Goal: Task Accomplishment & Management: Complete application form

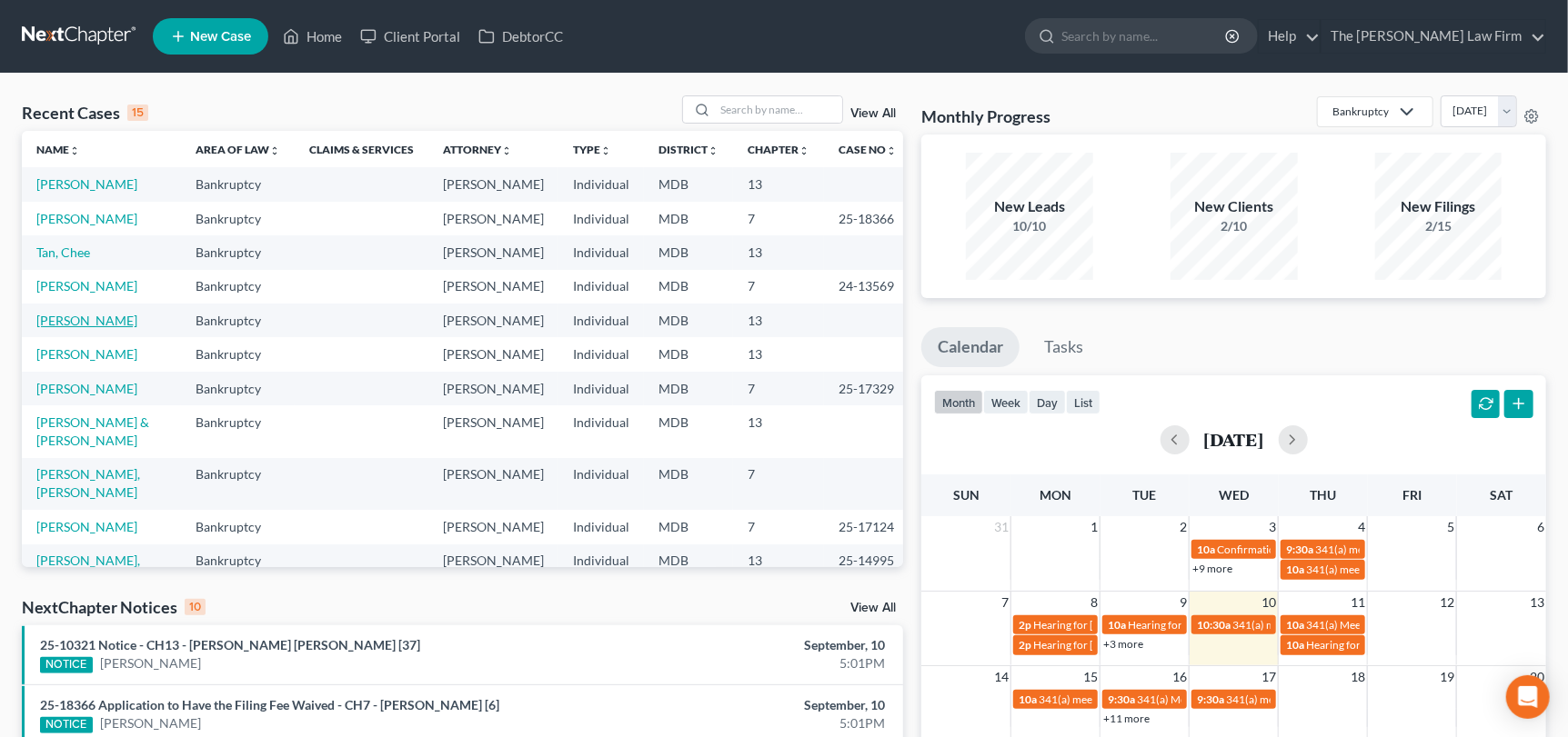
click at [78, 313] on link "[PERSON_NAME]" at bounding box center [86, 320] width 101 height 15
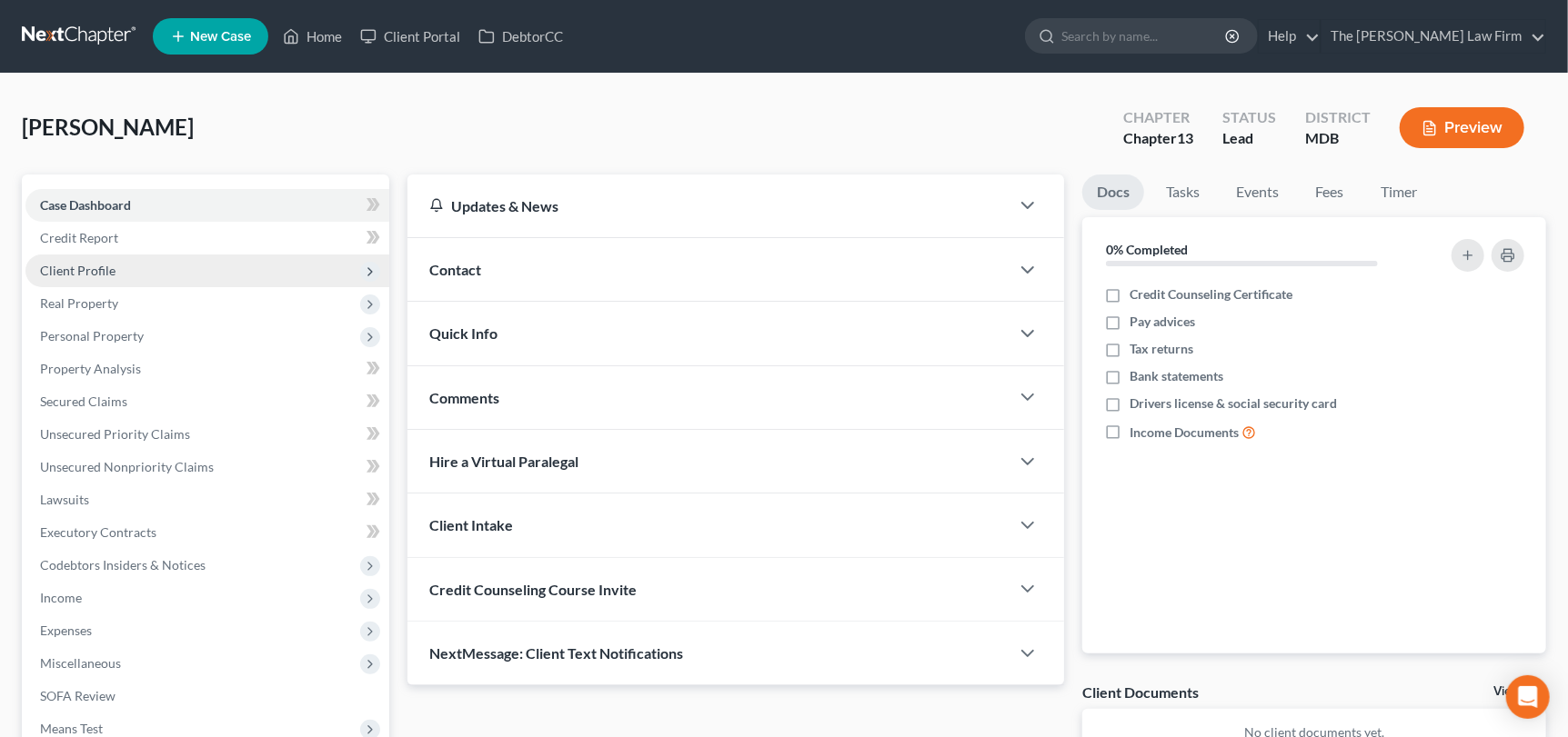
click at [104, 263] on span "Client Profile" at bounding box center [78, 270] width 76 height 15
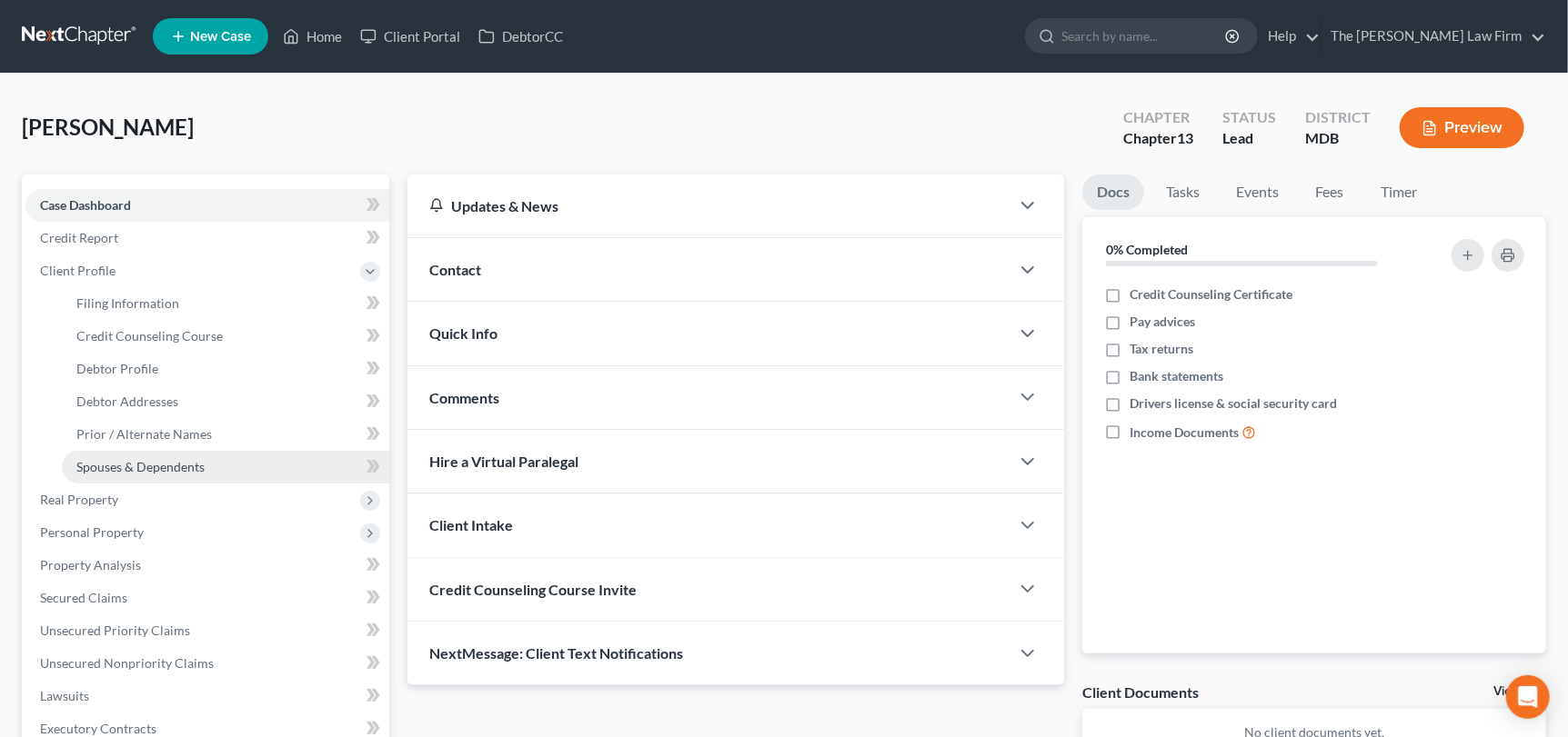
click at [150, 470] on span "Spouses & Dependents" at bounding box center [141, 467] width 128 height 15
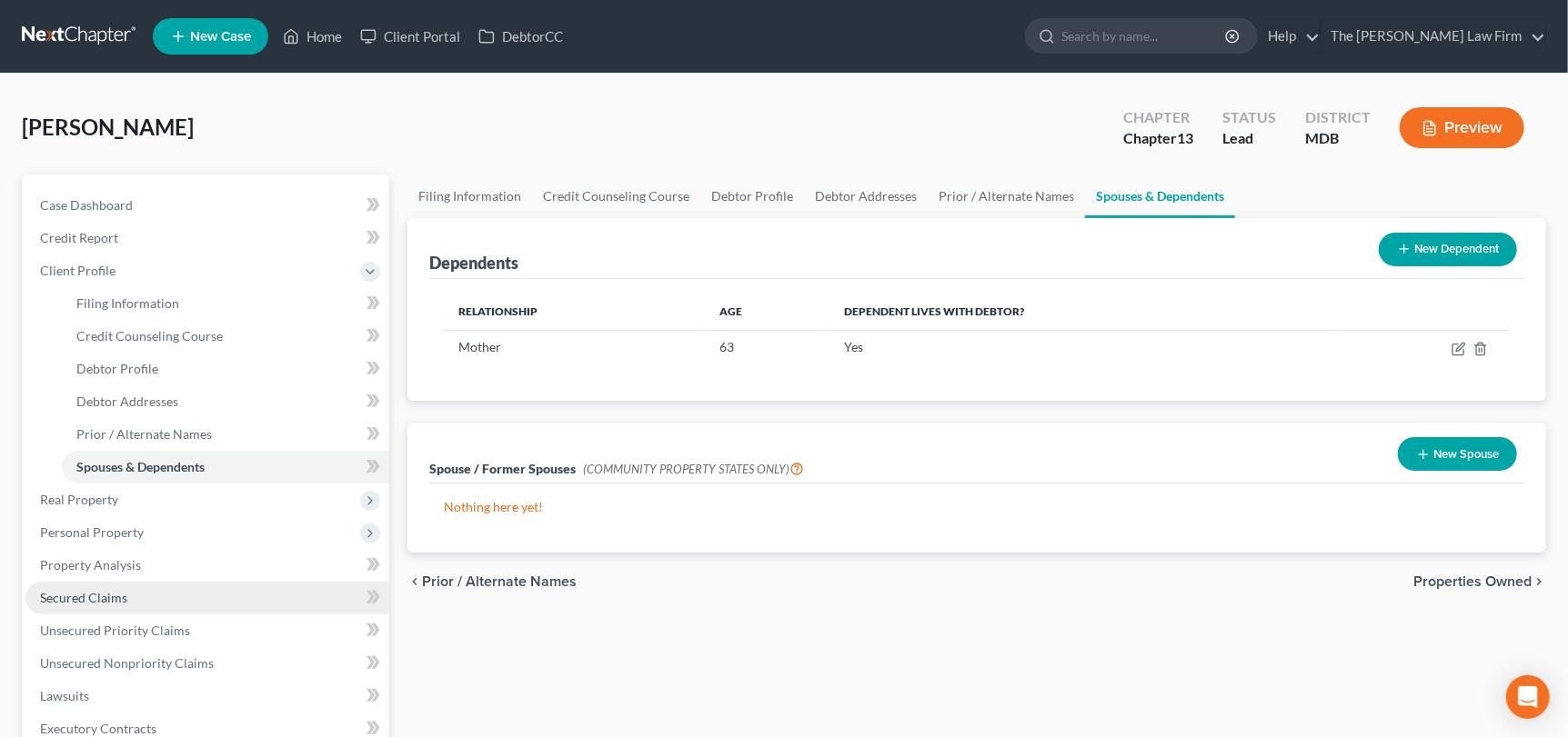
scroll to position [182, 0]
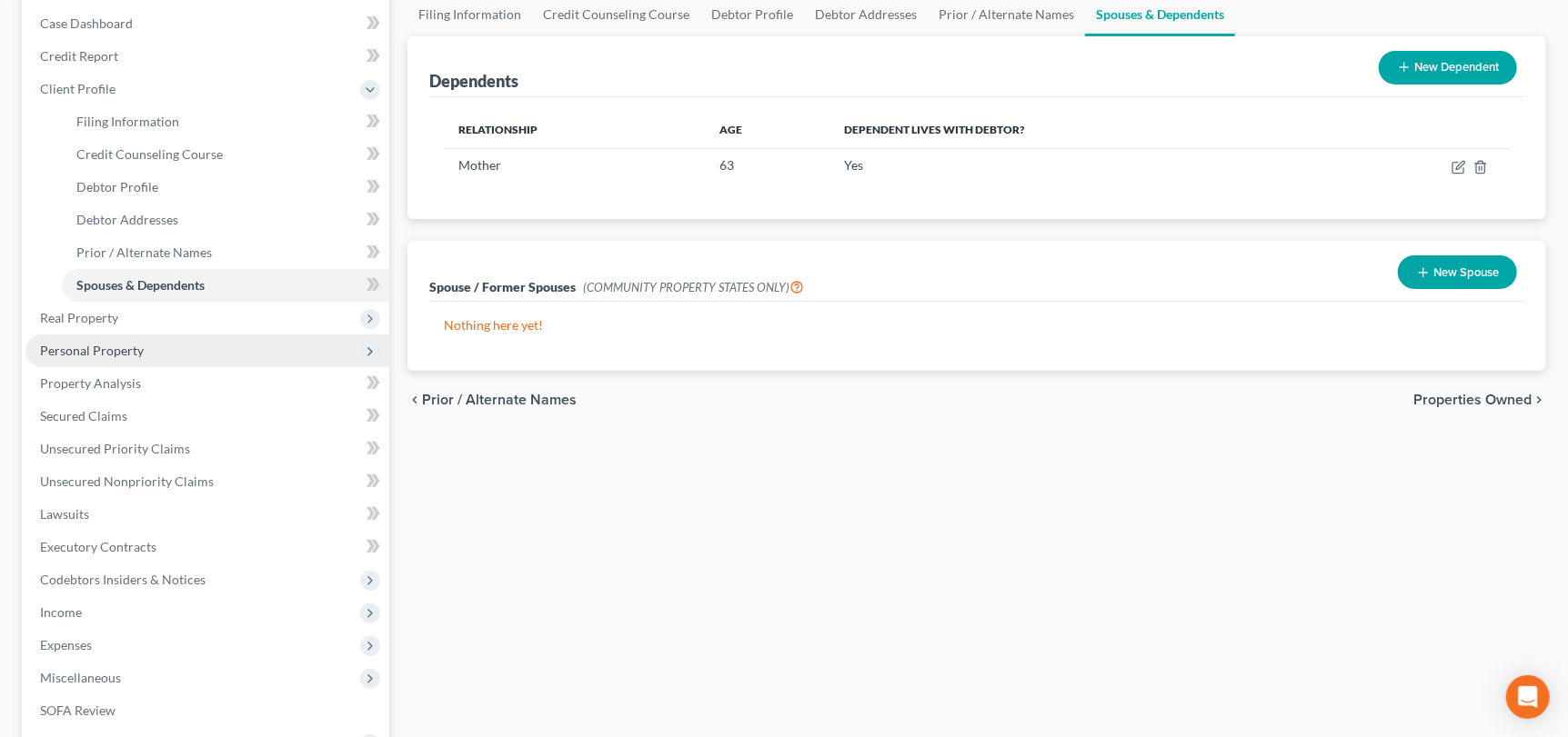
click at [122, 357] on span "Personal Property" at bounding box center [208, 351] width 364 height 33
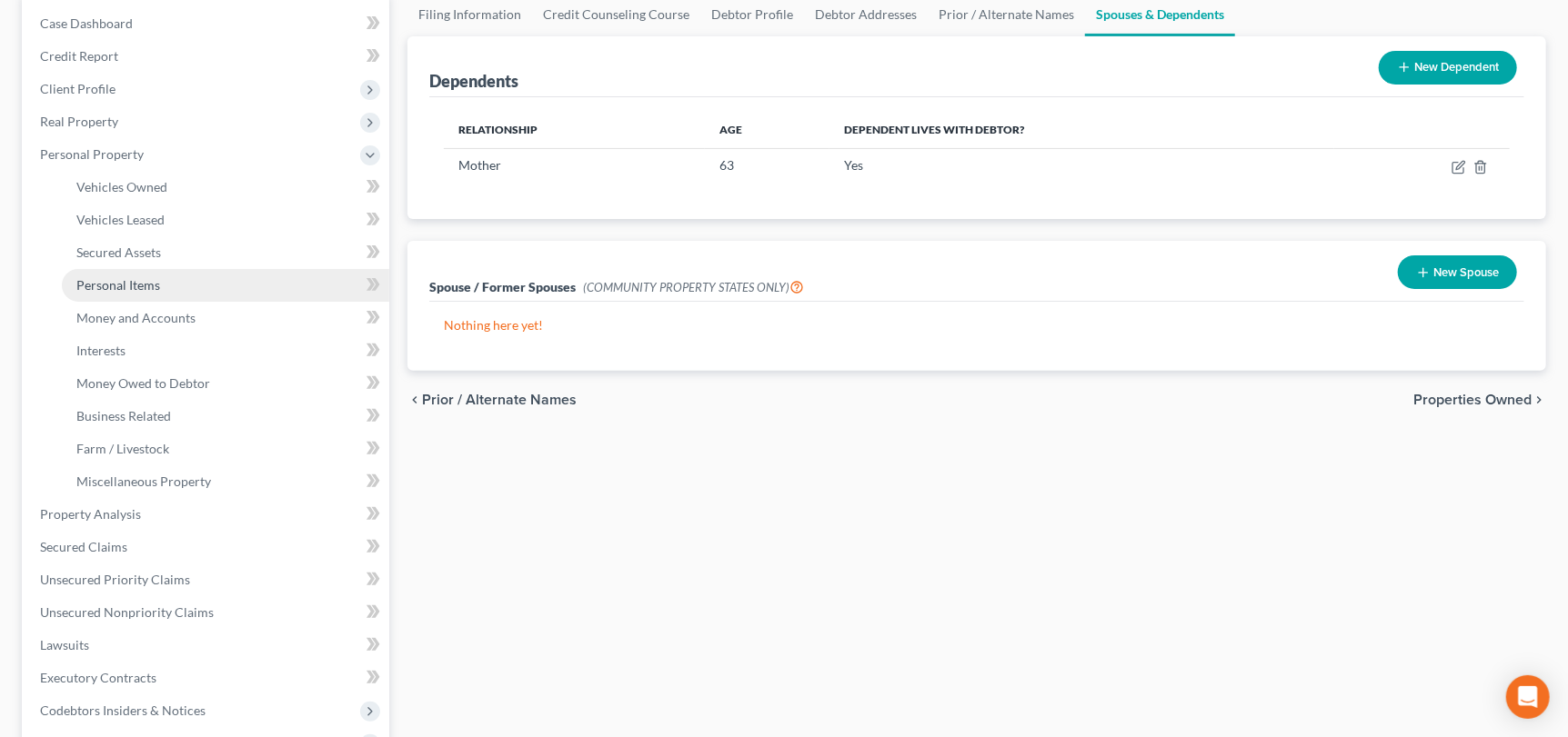
click at [150, 284] on span "Personal Items" at bounding box center [118, 285] width 83 height 15
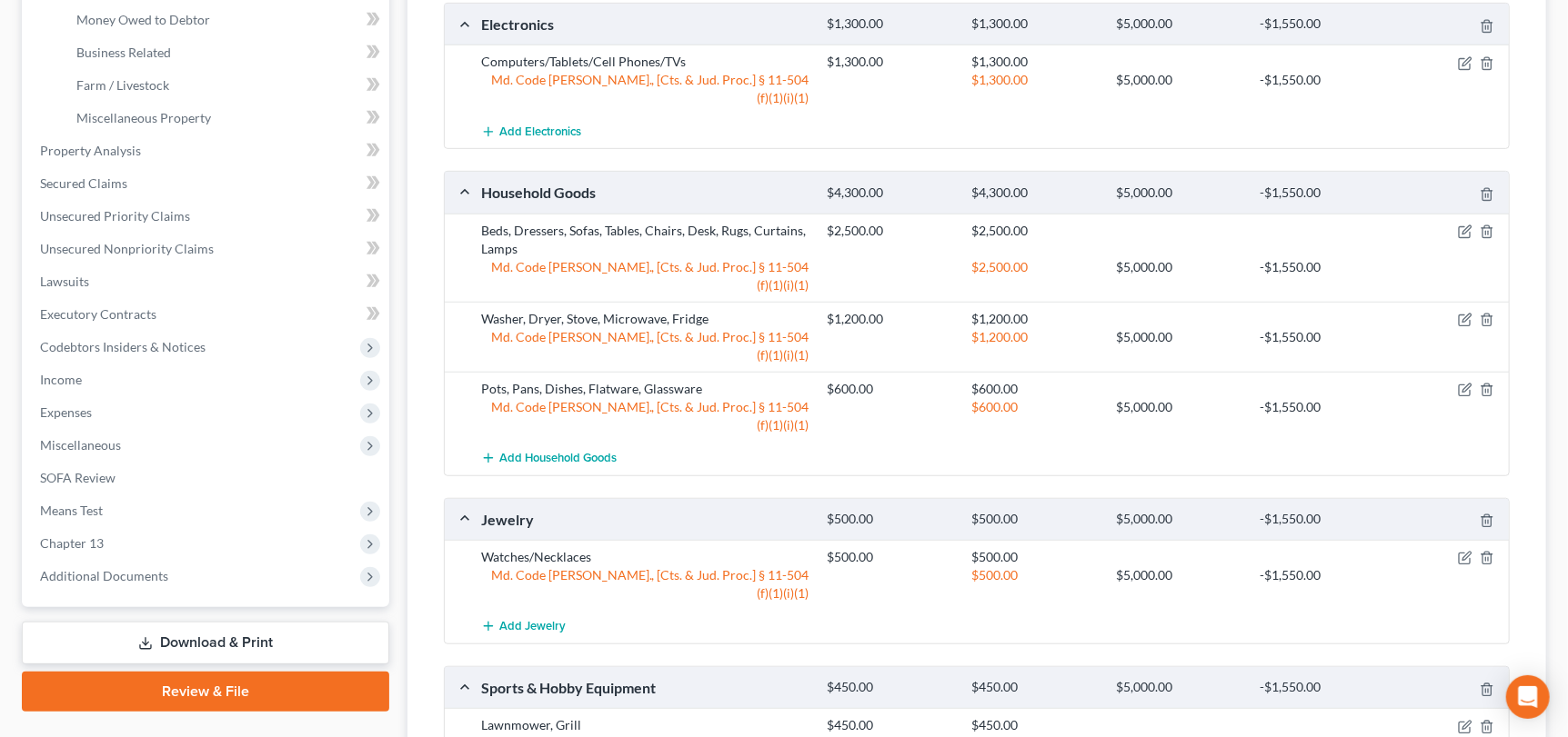
scroll to position [453, 0]
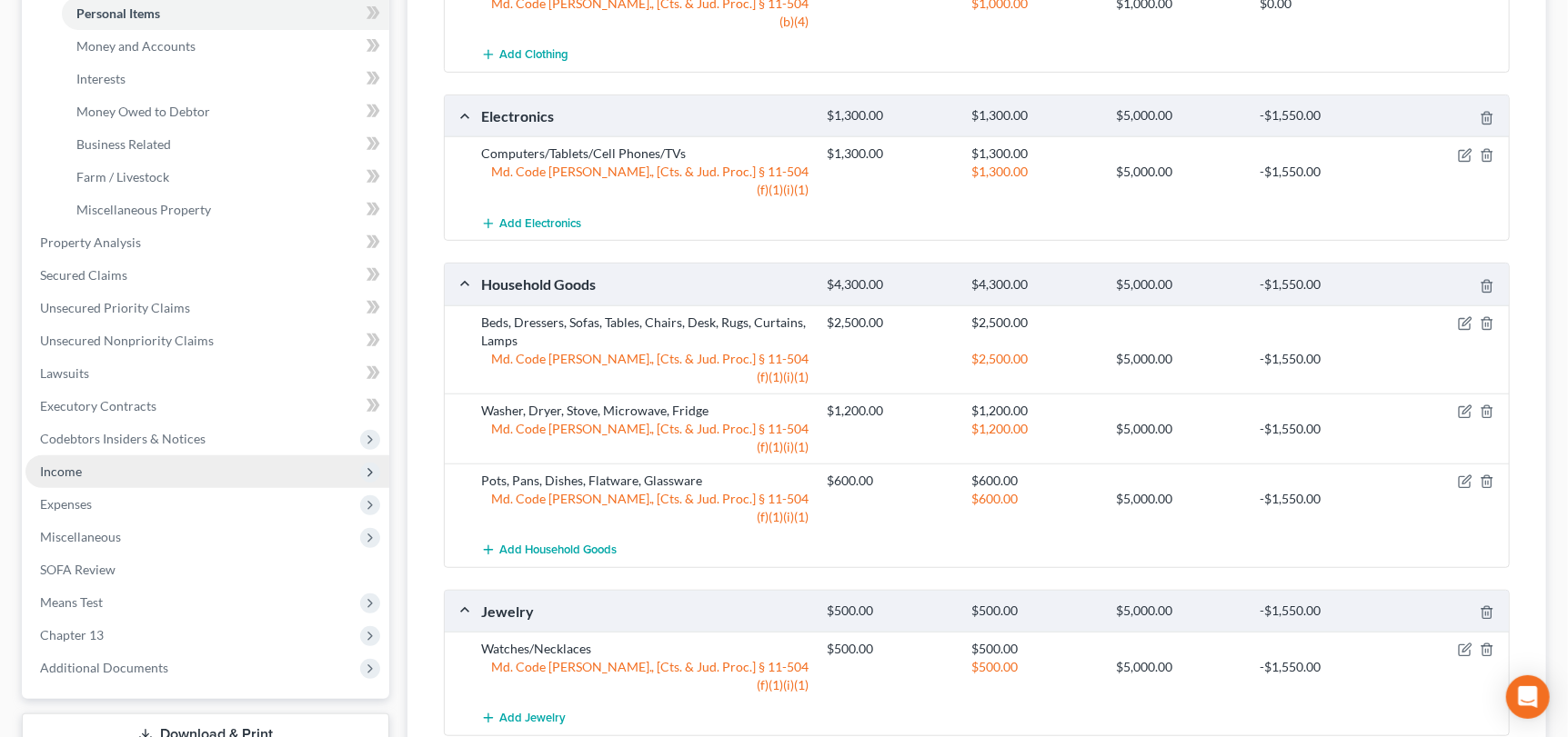
click at [98, 463] on span "Income" at bounding box center [208, 472] width 364 height 33
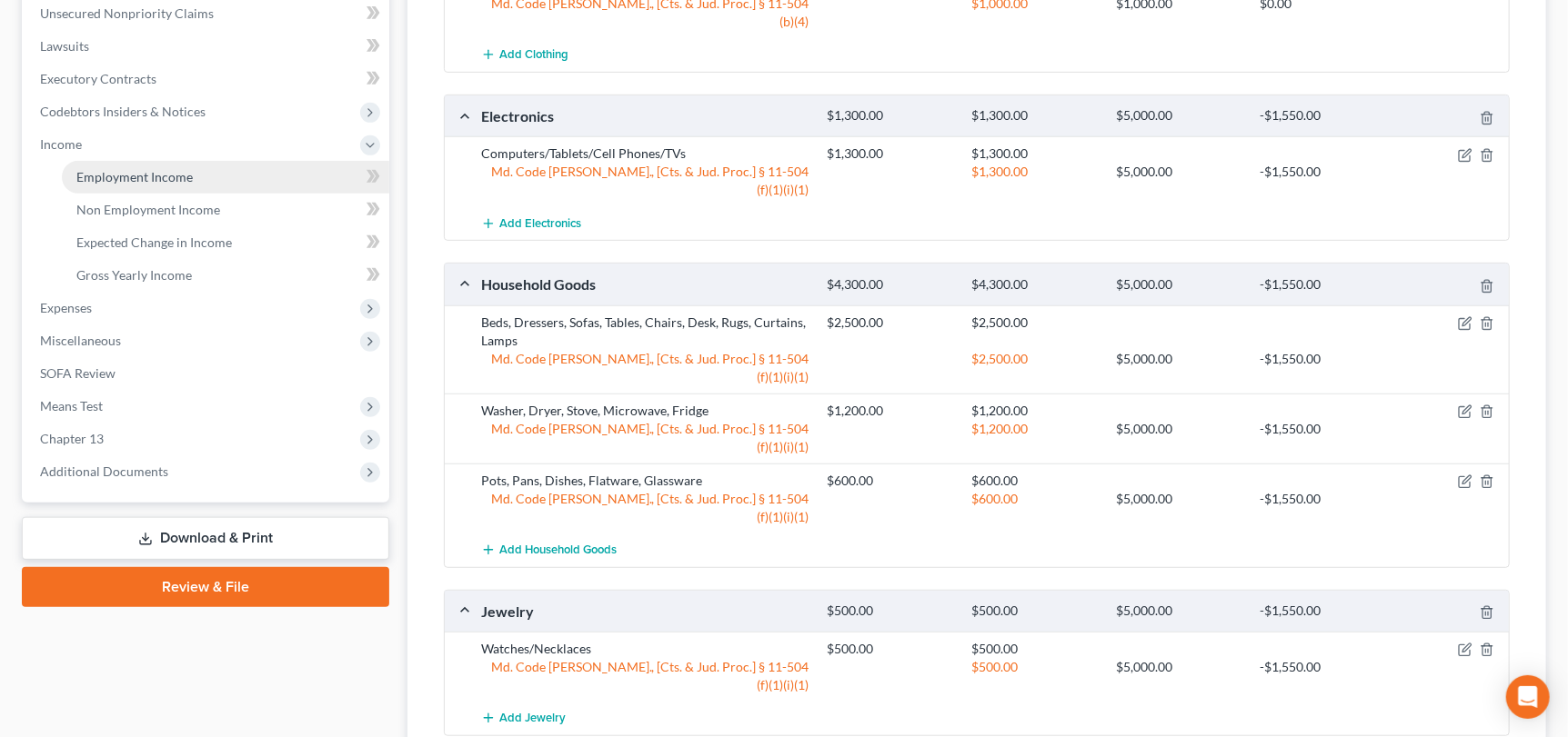
click at [148, 164] on link "Employment Income" at bounding box center [226, 177] width 328 height 33
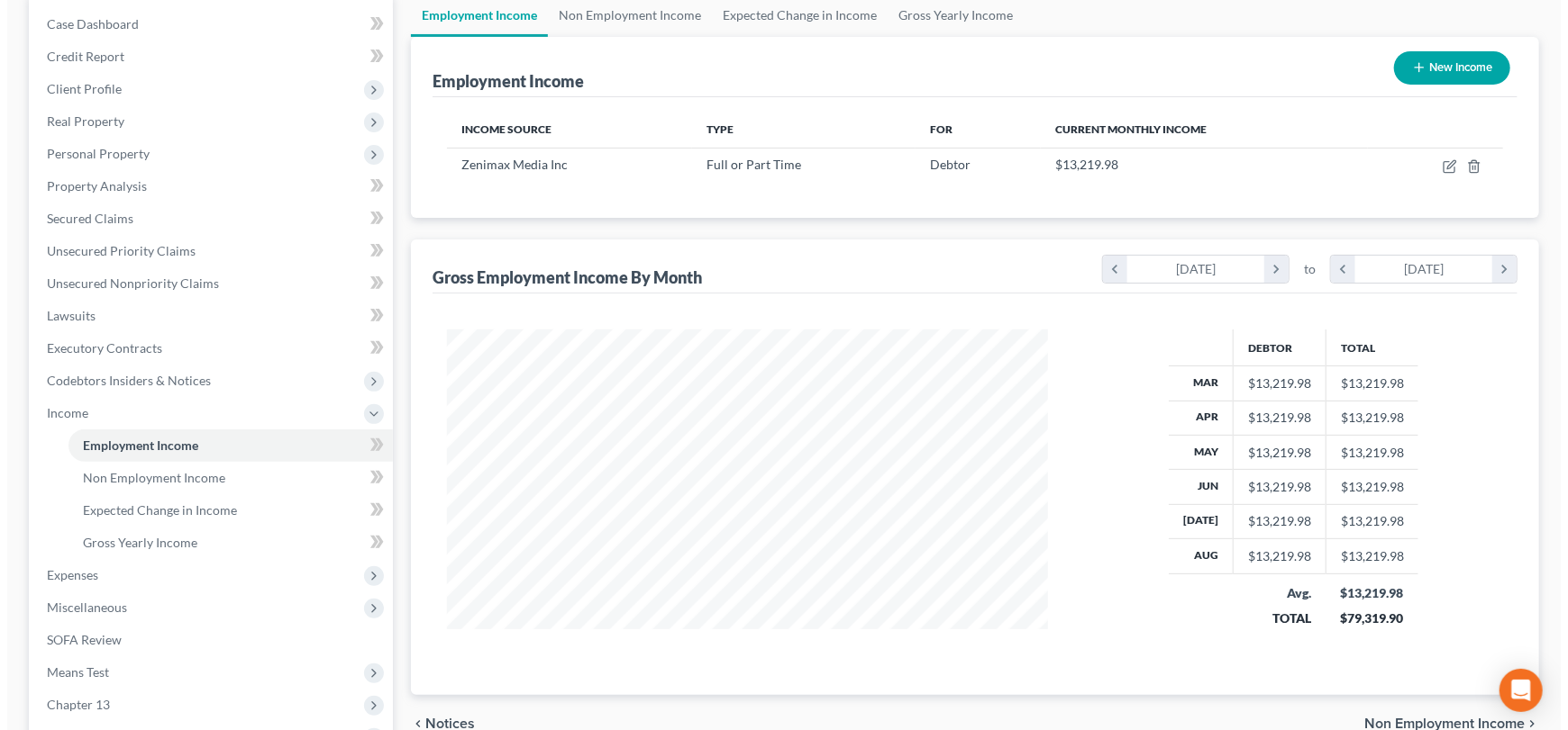
scroll to position [180, 0]
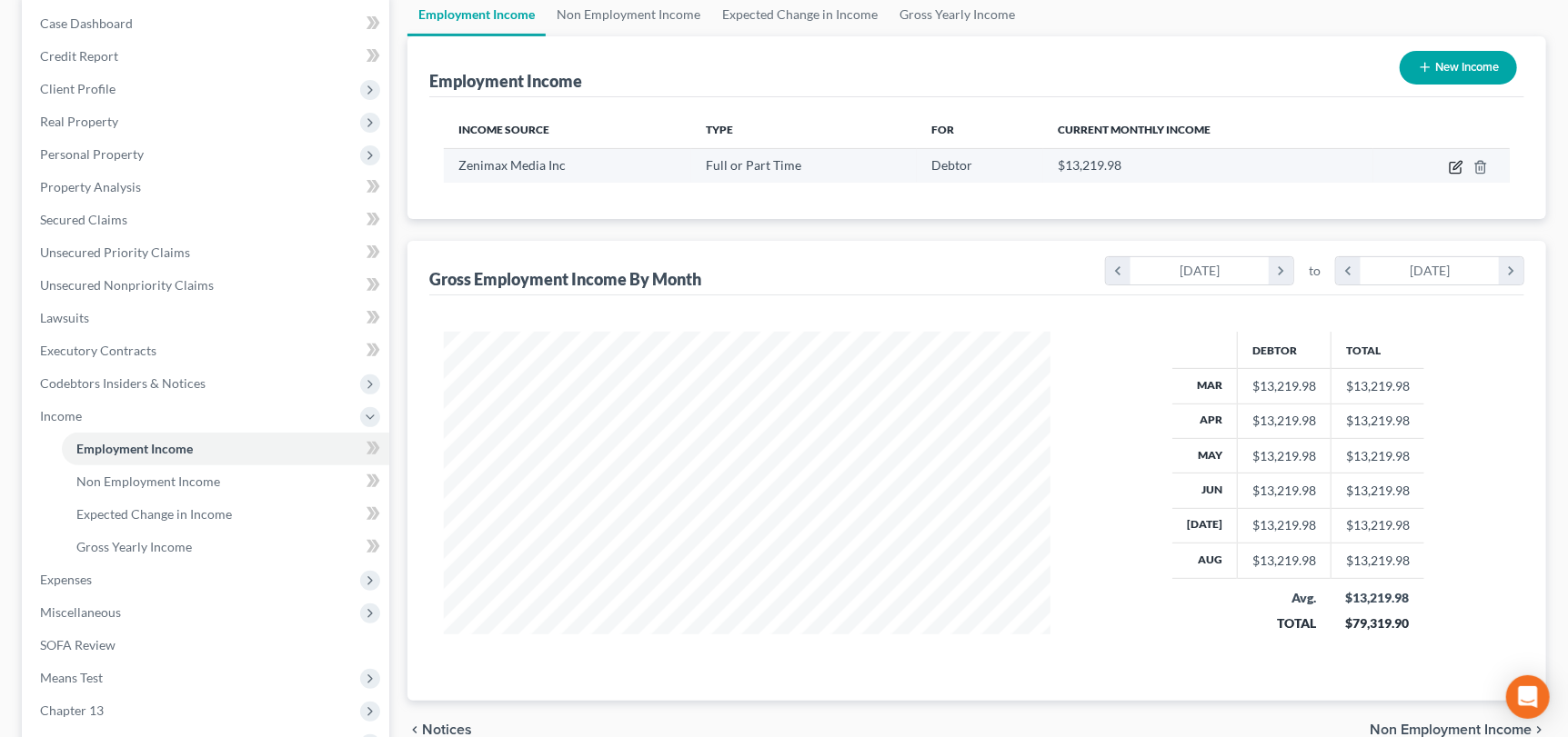
click at [1456, 165] on icon "button" at bounding box center [1457, 165] width 9 height 9
select select "0"
select select "2"
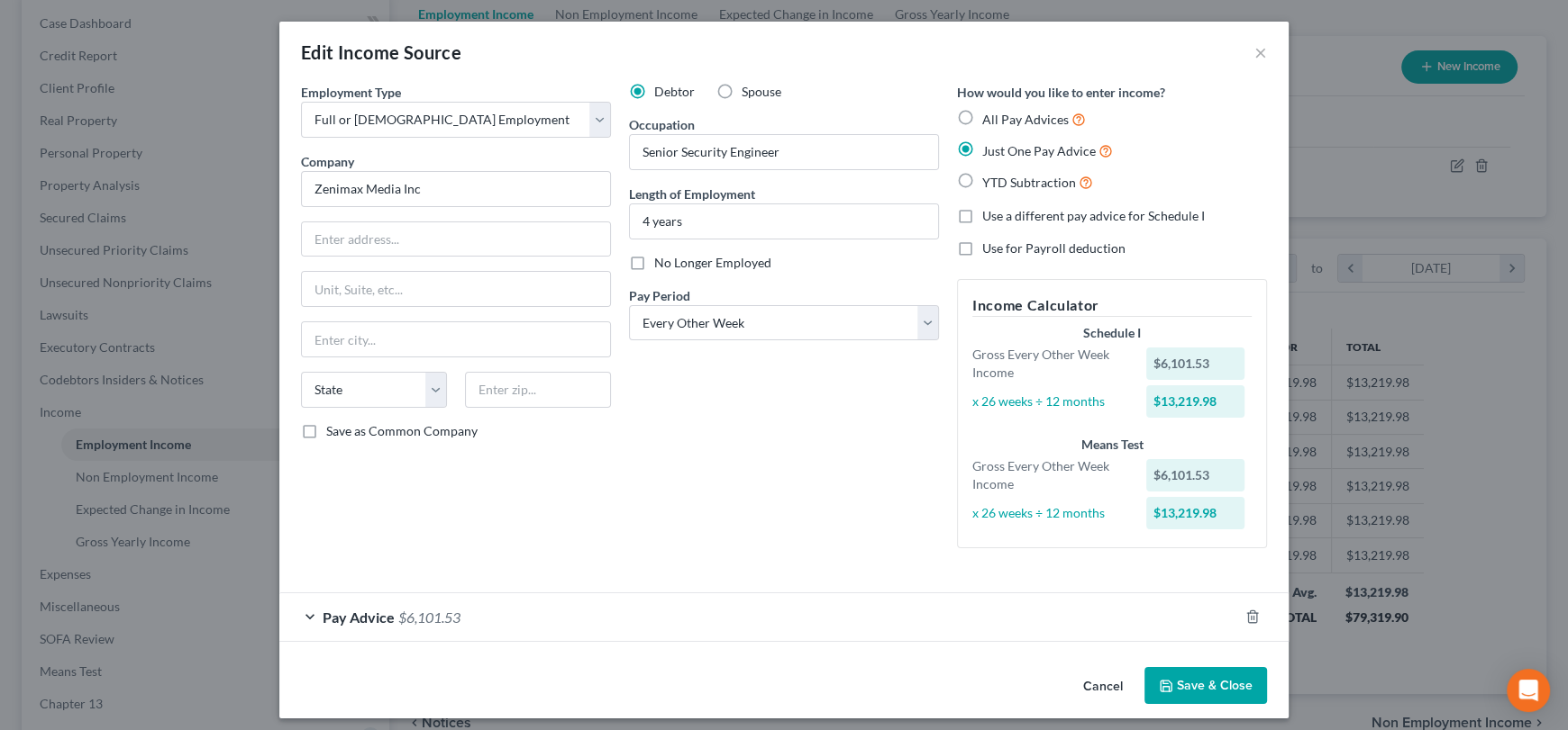
scroll to position [9, 0]
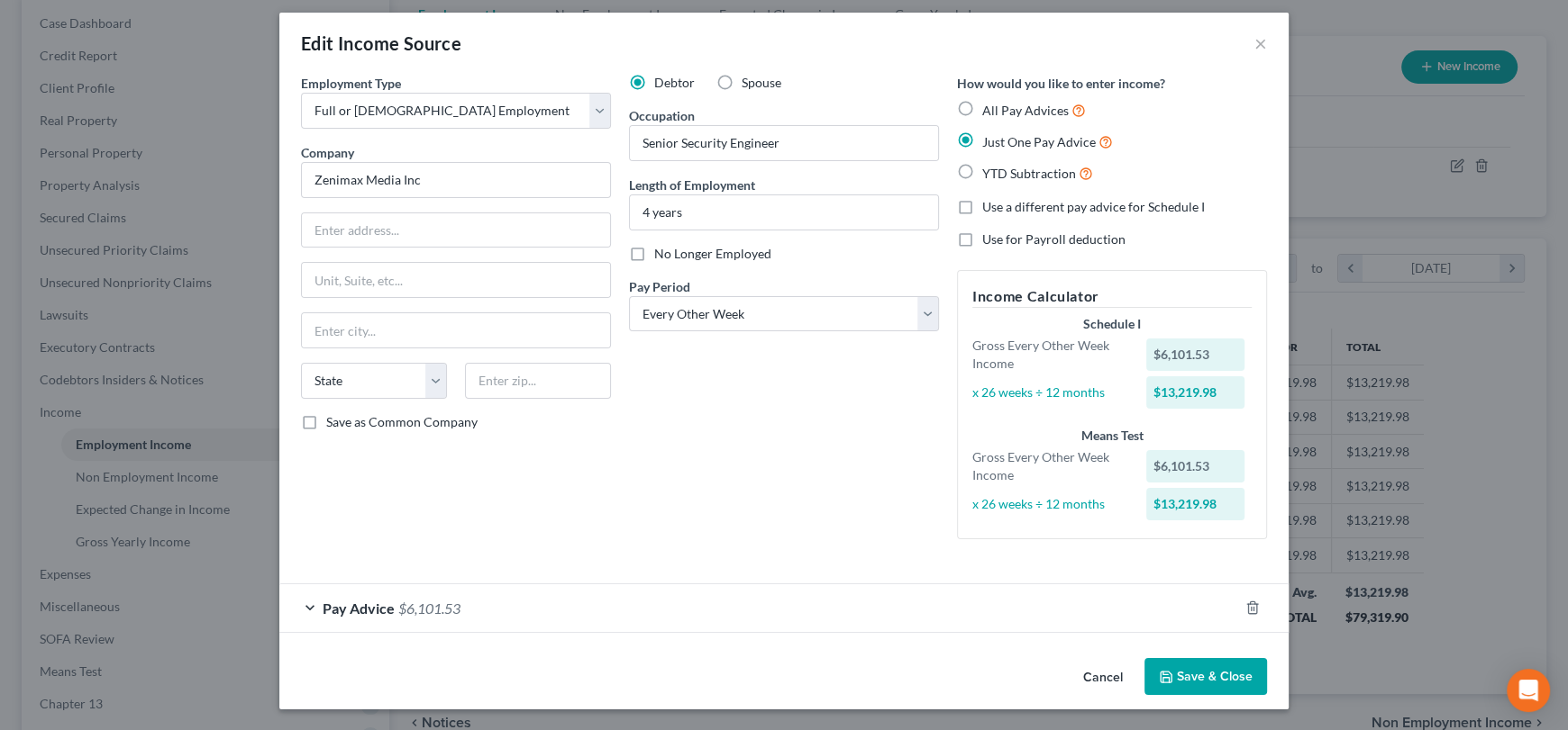
click at [309, 608] on div "Pay Advice $6,101.53" at bounding box center [759, 608] width 959 height 47
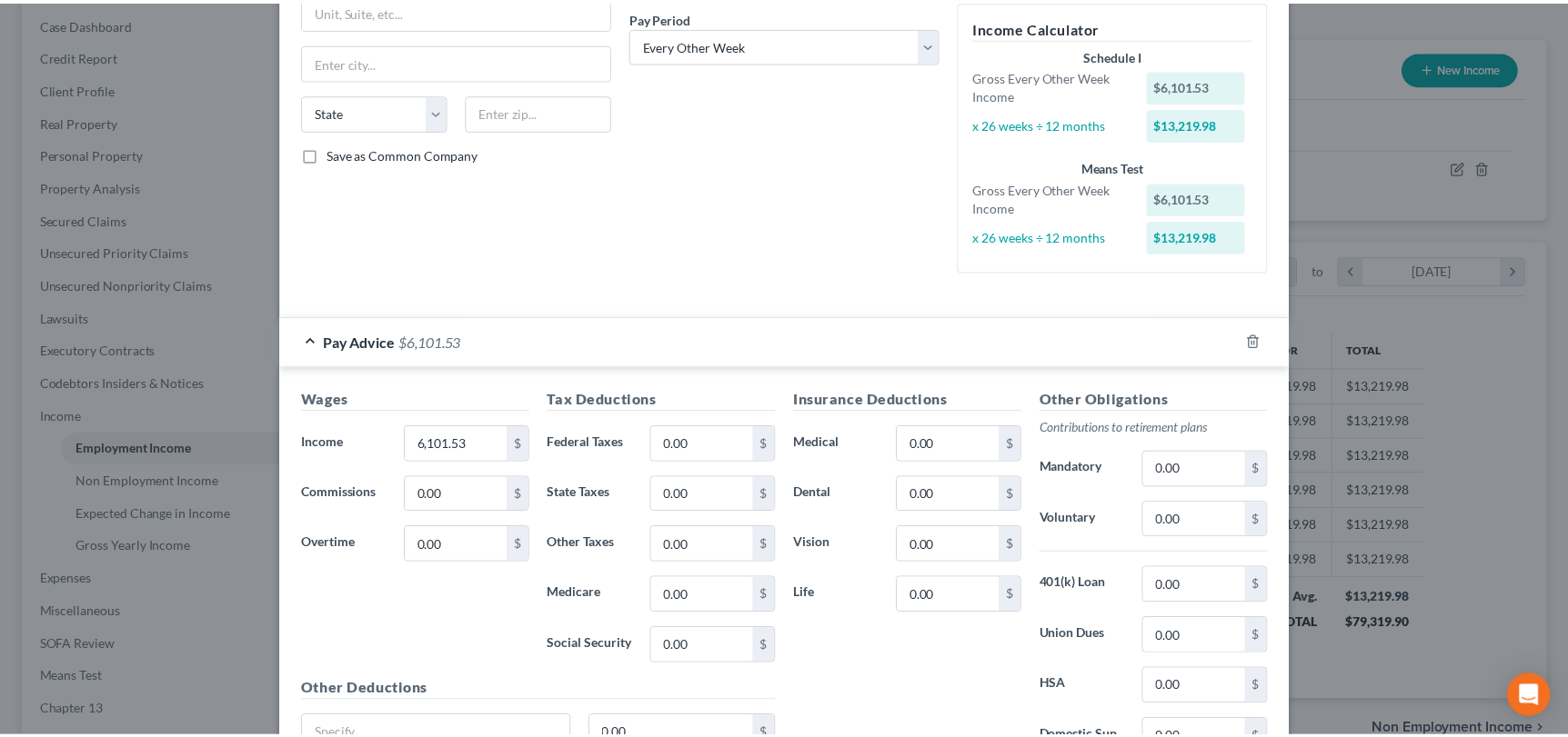
scroll to position [0, 0]
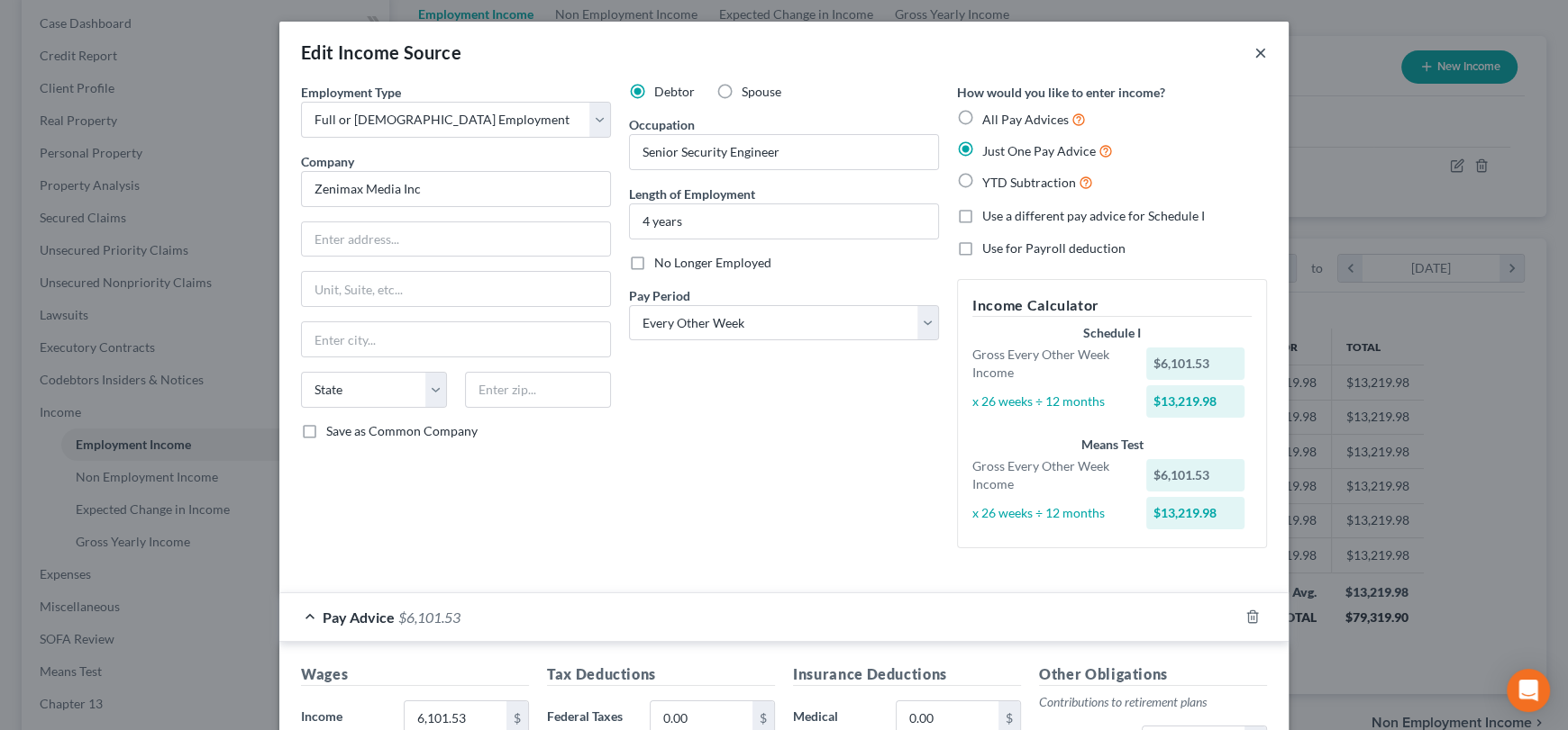
click at [1256, 48] on button "×" at bounding box center [1260, 52] width 12 height 22
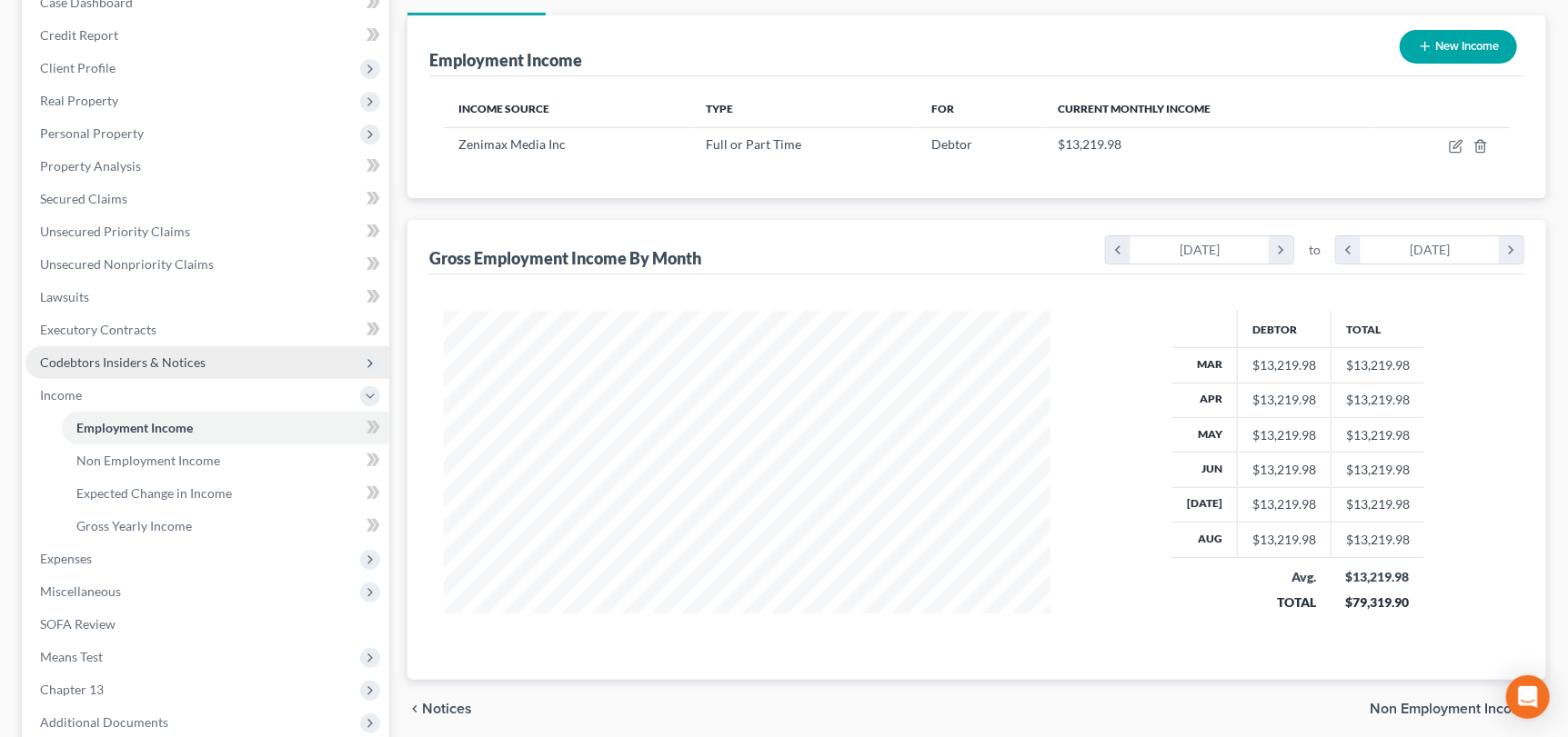
scroll to position [364, 0]
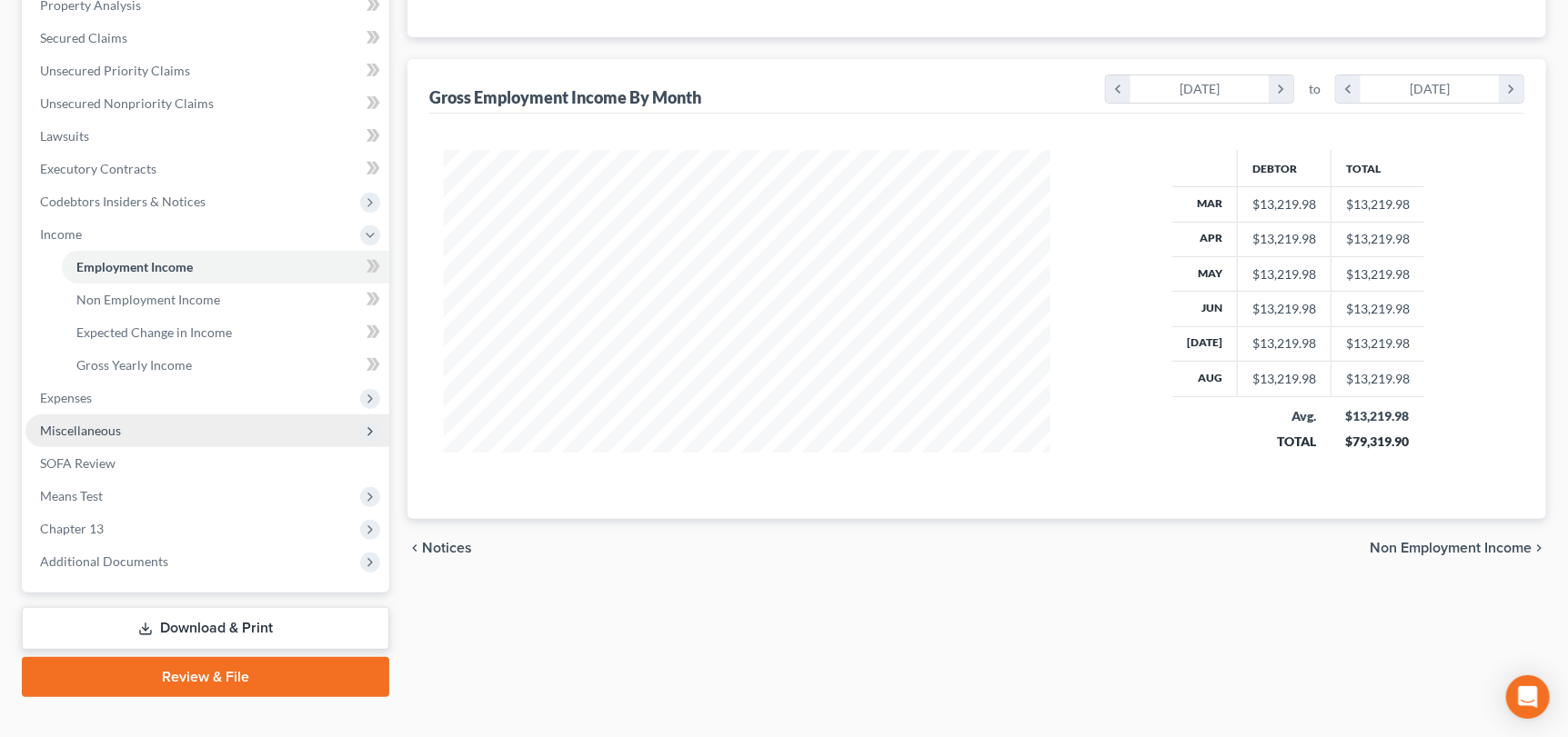
click at [96, 434] on span "Miscellaneous" at bounding box center [81, 430] width 81 height 15
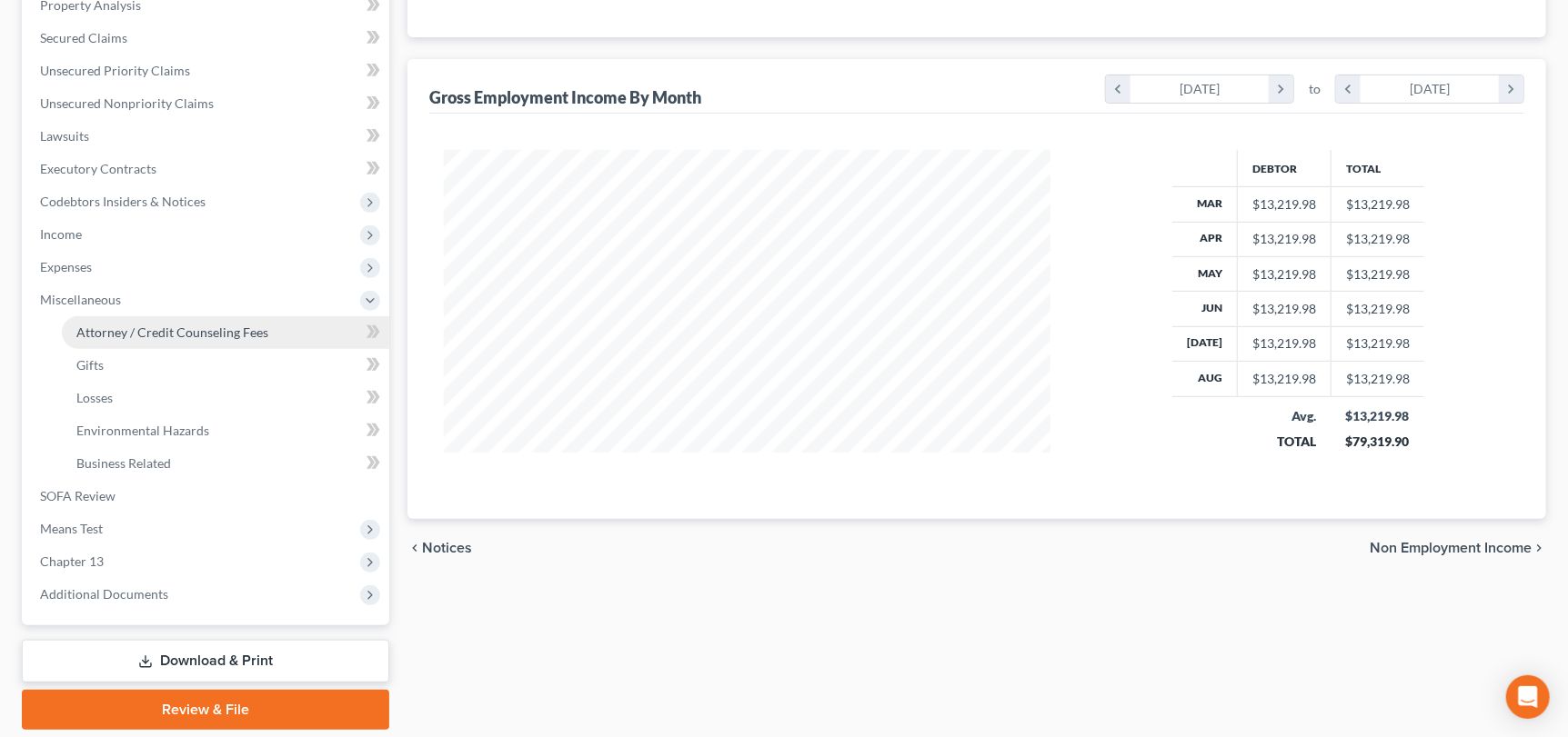
click at [196, 328] on span "Attorney / Credit Counseling Fees" at bounding box center [173, 333] width 192 height 15
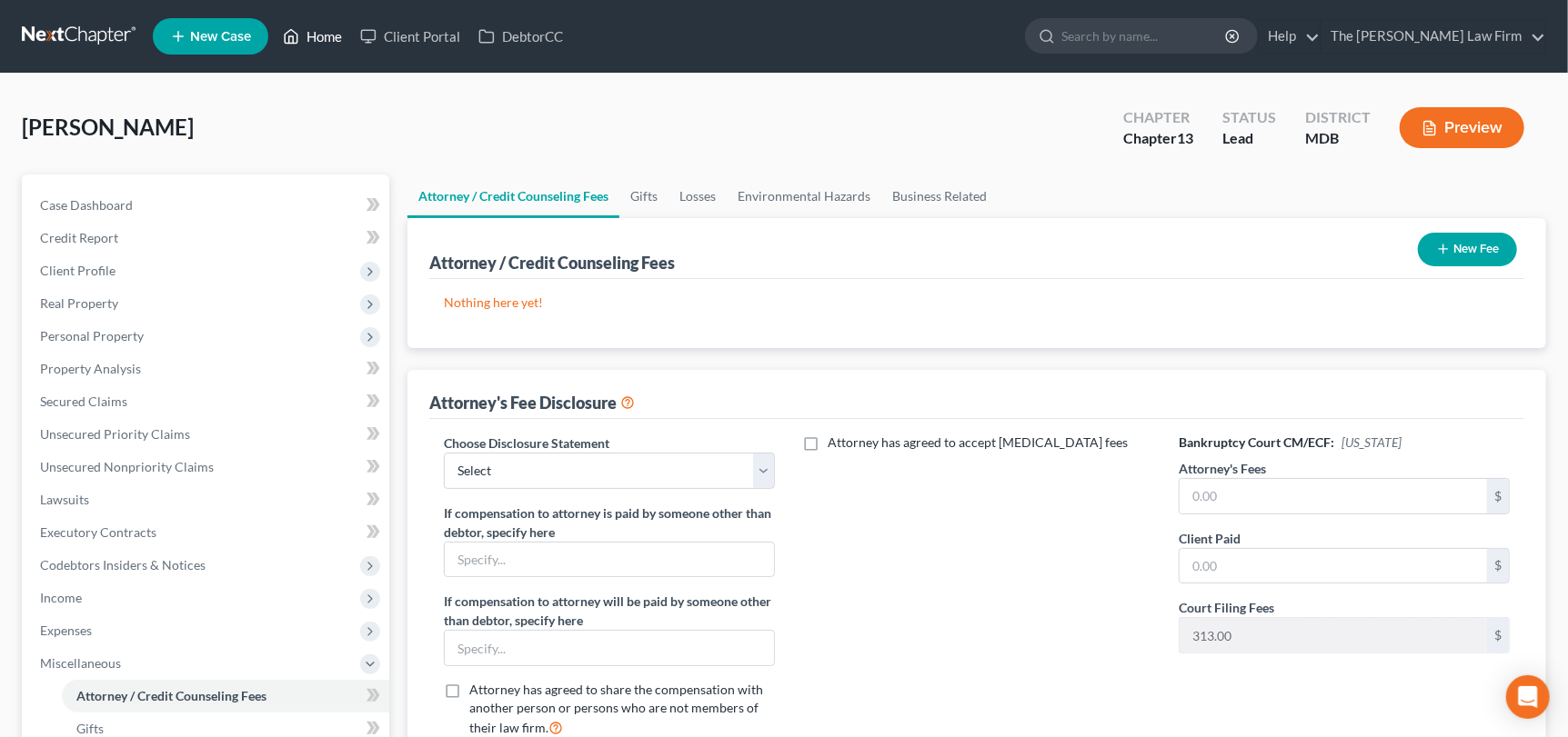
click at [313, 41] on link "Home" at bounding box center [312, 36] width 78 height 33
